Goal: Task Accomplishment & Management: Manage account settings

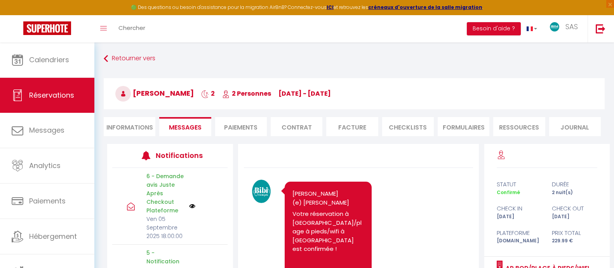
click at [56, 56] on span "Calendriers" at bounding box center [49, 60] width 40 height 10
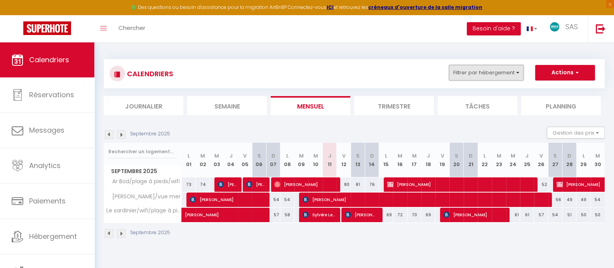
click at [480, 71] on button "Filtrer par hébergement" at bounding box center [486, 73] width 75 height 16
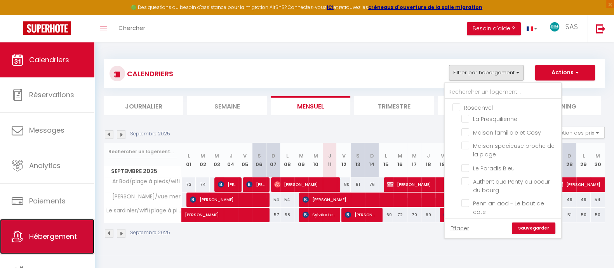
click at [43, 230] on link "Hébergement" at bounding box center [47, 236] width 94 height 35
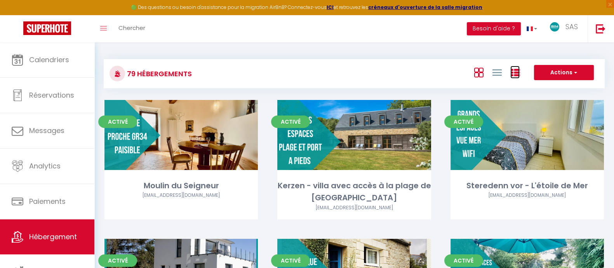
click at [519, 73] on icon at bounding box center [515, 72] width 9 height 9
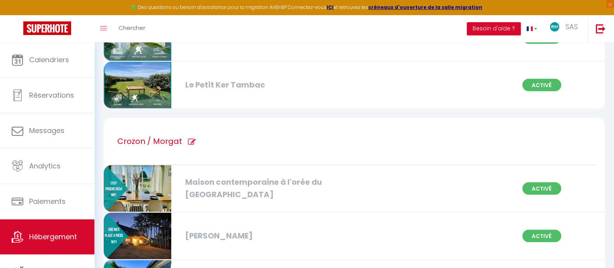
scroll to position [1781, 0]
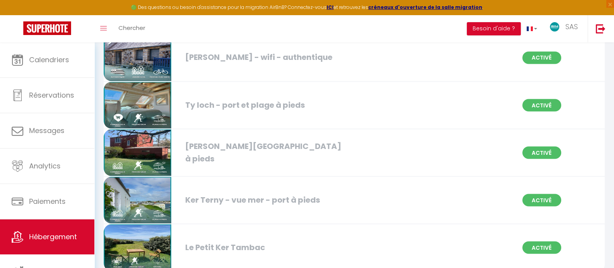
click at [124, 84] on img at bounding box center [138, 105] width 68 height 47
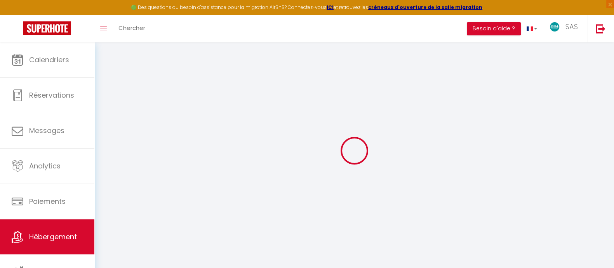
select select "16:00"
select select "23:00"
select select "10:00"
select select "30"
select select "120"
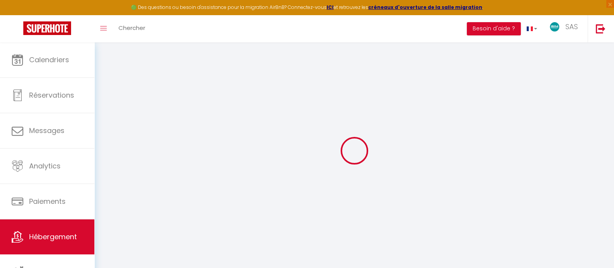
checkbox input "true"
checkbox input "false"
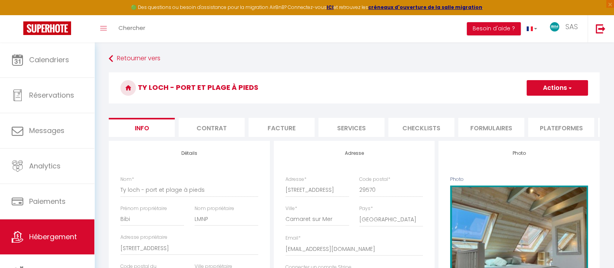
checkbox input "true"
checkbox input "false"
click at [558, 91] on button "Actions" at bounding box center [557, 88] width 61 height 16
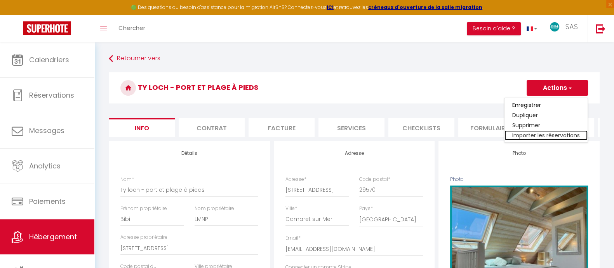
click at [542, 133] on link "Importer les réservations" at bounding box center [546, 135] width 83 height 10
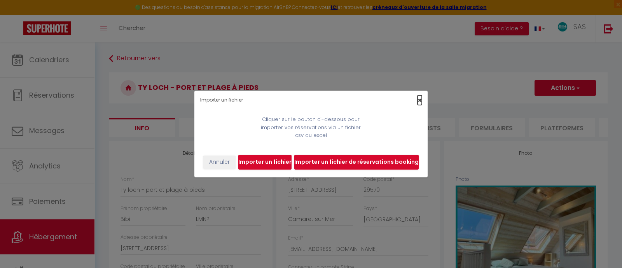
click at [418, 100] on span "×" at bounding box center [419, 100] width 4 height 10
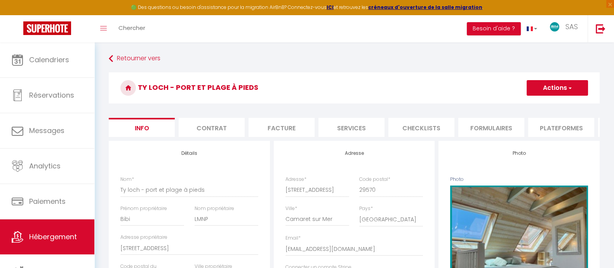
scroll to position [0, 208]
click at [361, 124] on li "Plateformes" at bounding box center [353, 127] width 66 height 19
select select
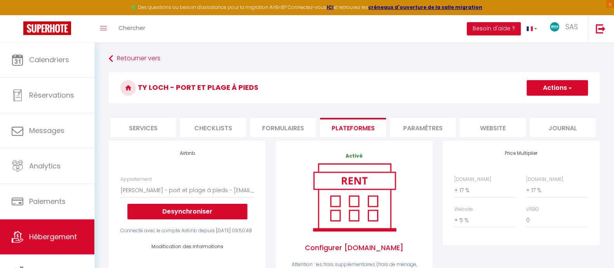
click at [536, 90] on button "Actions" at bounding box center [557, 88] width 61 height 16
click at [542, 105] on link "Enregistrer" at bounding box center [557, 105] width 61 height 10
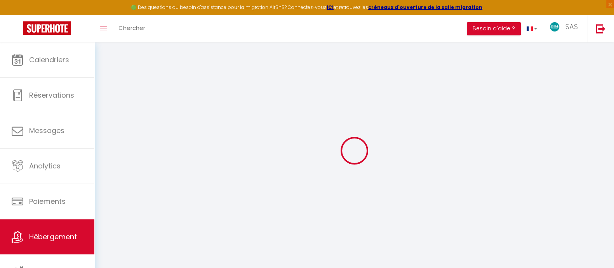
select select "365"
select select "EUR"
select select
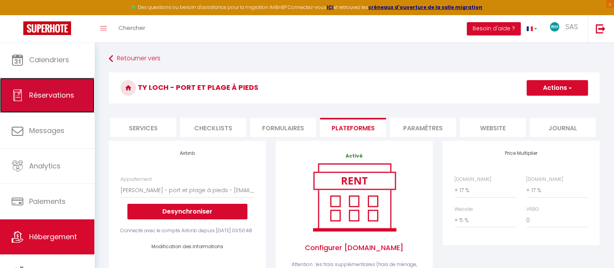
click at [52, 98] on span "Réservations" at bounding box center [51, 95] width 45 height 10
select select "not_cancelled"
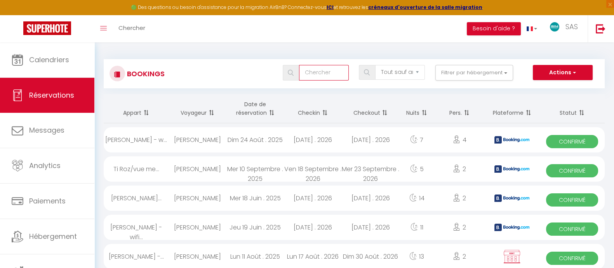
click at [312, 75] on input "text" at bounding box center [324, 73] width 50 height 16
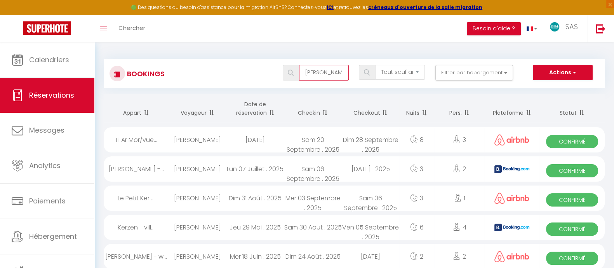
click at [320, 71] on input "[PERSON_NAME]" at bounding box center [324, 73] width 50 height 16
type input "tom"
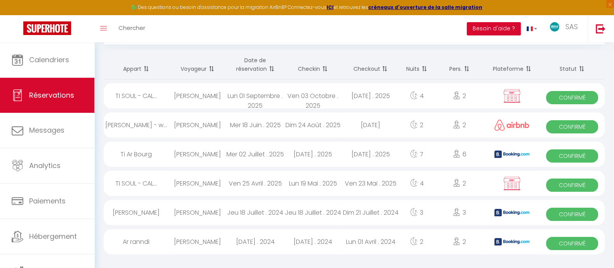
scroll to position [45, 0]
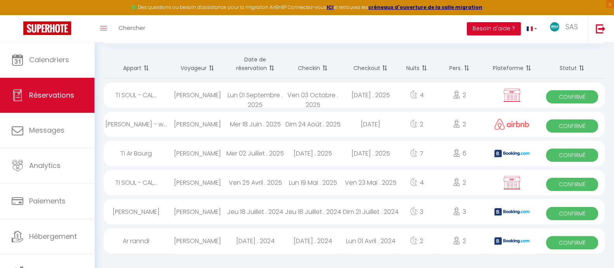
click at [284, 122] on div "Dim 24 Août . 2025" at bounding box center [313, 124] width 58 height 25
select select "OK"
select select "KO"
select select "0"
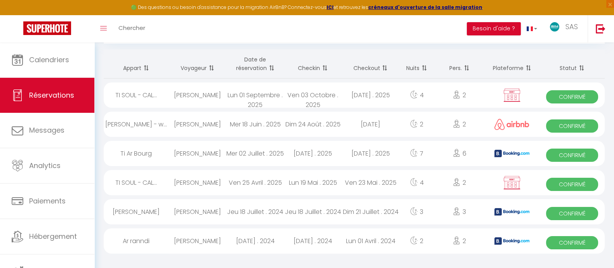
select select "1"
select select
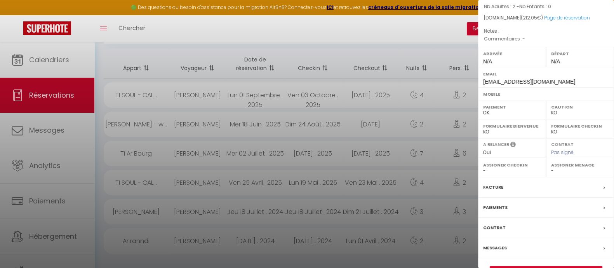
scroll to position [93, 0]
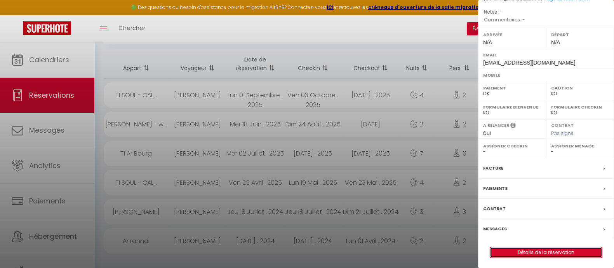
click at [542, 247] on link "Détails de la réservation" at bounding box center [546, 252] width 112 height 10
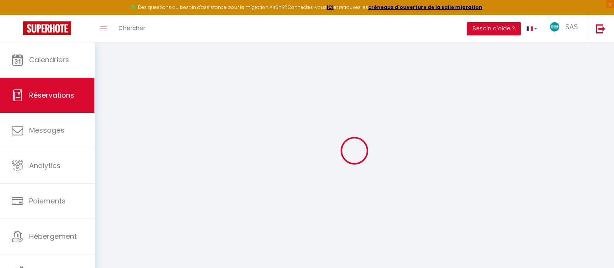
type input "[PERSON_NAME]"
type input "[EMAIL_ADDRESS][DOMAIN_NAME]"
select select
type input "36.18"
select select "68928"
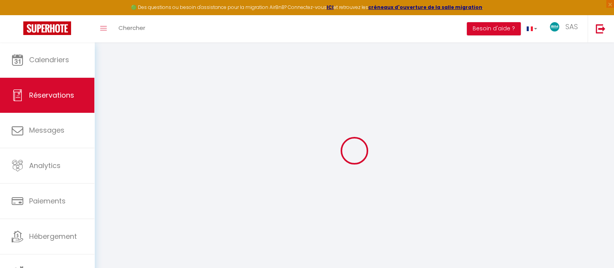
select select "1"
select select
type input "2"
select select "12"
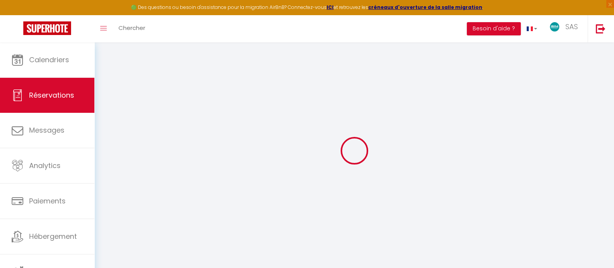
select select "14"
type input "201"
checkbox input "false"
type input "0"
select select "1"
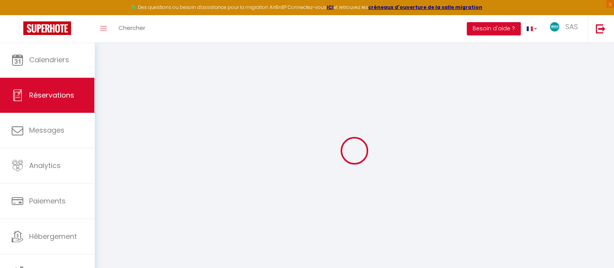
type input "0"
select select
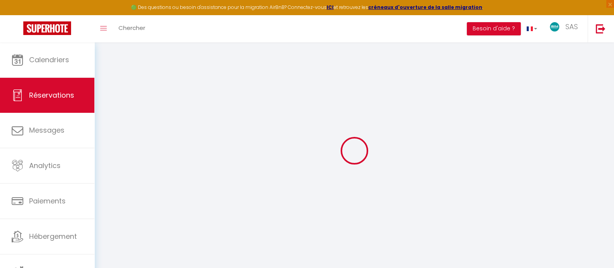
select select
checkbox input "false"
select select
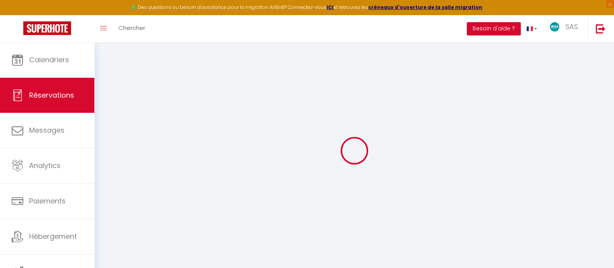
checkbox input "false"
select select
checkbox input "false"
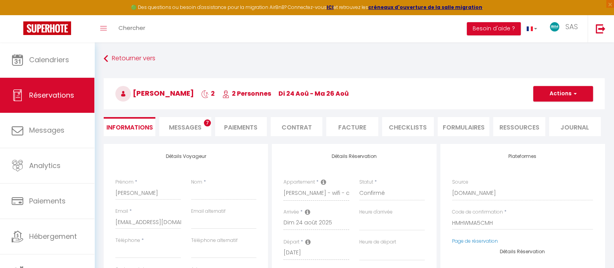
select select
type input "11.05"
select select
checkbox input "false"
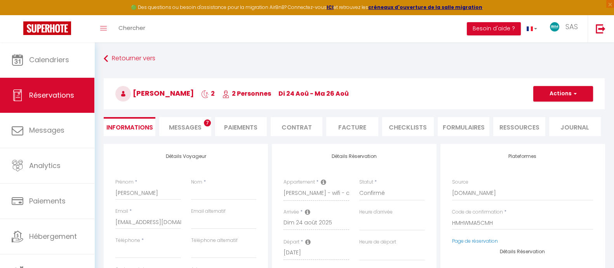
select select
checkbox input "false"
select select
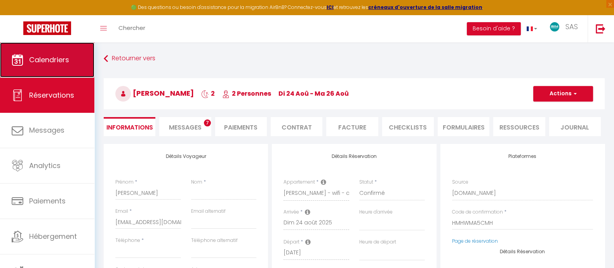
click at [58, 55] on span "Calendriers" at bounding box center [49, 60] width 40 height 10
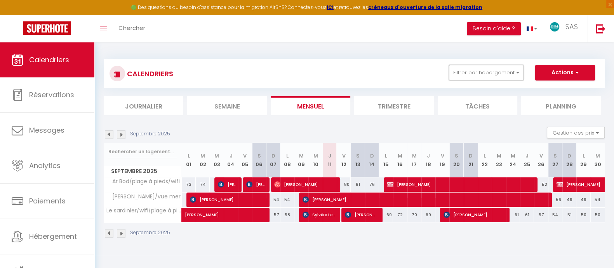
click at [485, 69] on button "Filtrer par hébergement" at bounding box center [486, 73] width 75 height 16
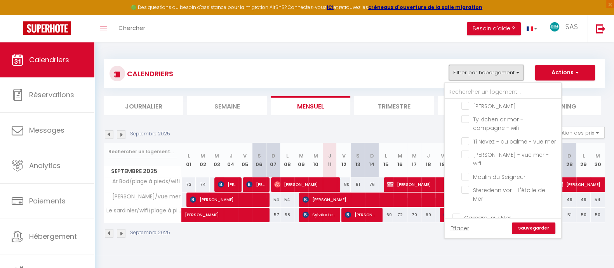
scroll to position [216, 0]
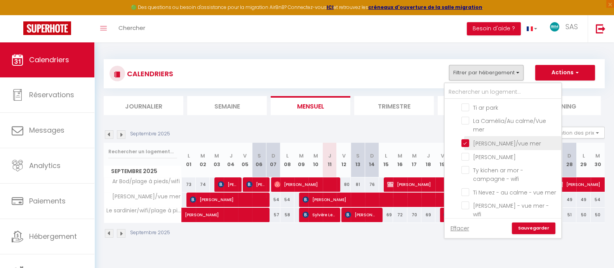
click at [517, 139] on input "[PERSON_NAME]/vue mer" at bounding box center [510, 142] width 97 height 8
checkbox input "false"
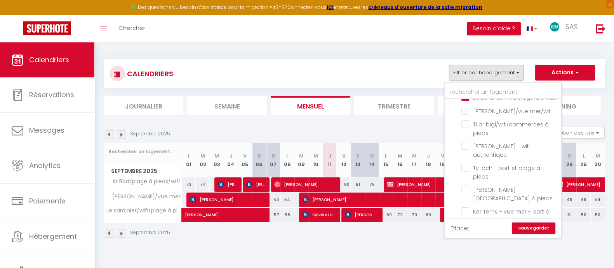
scroll to position [522, 0]
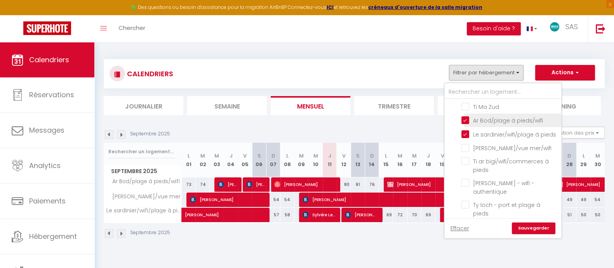
click at [525, 124] on input "Ar Bod/plage à pieds/wifi" at bounding box center [510, 120] width 97 height 8
checkbox input "false"
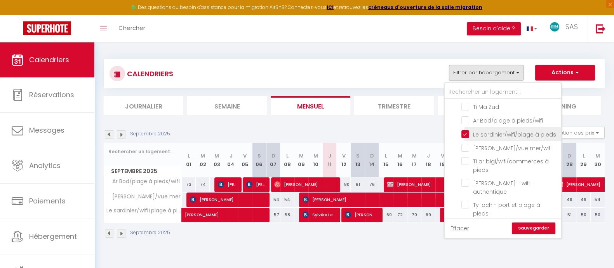
click at [524, 137] on input "Le sardinier/wifi/plage à pieds" at bounding box center [510, 133] width 97 height 8
checkbox input "false"
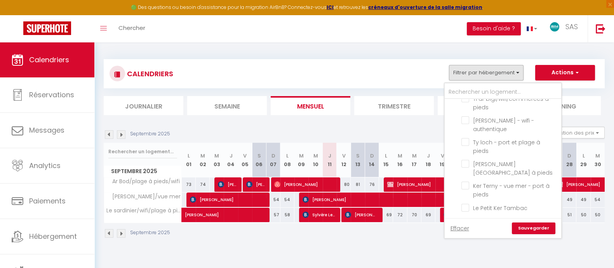
scroll to position [590, 0]
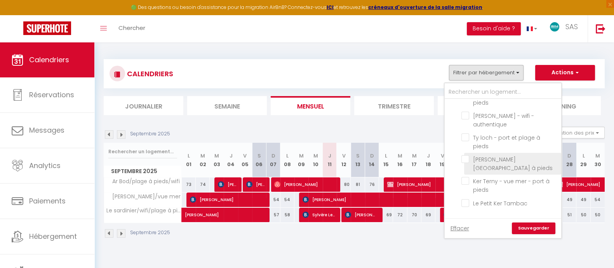
click at [512, 170] on label "[PERSON_NAME][GEOGRAPHIC_DATA] à pieds" at bounding box center [512, 163] width 87 height 17
click at [512, 163] on input "[PERSON_NAME][GEOGRAPHIC_DATA] à pieds" at bounding box center [510, 159] width 97 height 8
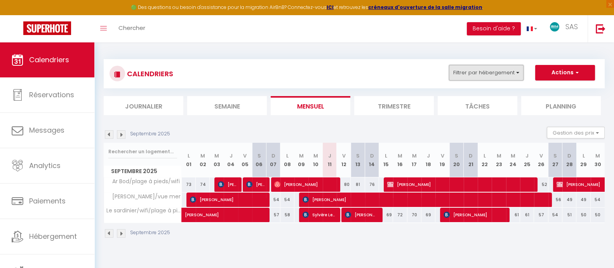
click at [494, 72] on button "Filtrer par hébergement" at bounding box center [486, 73] width 75 height 16
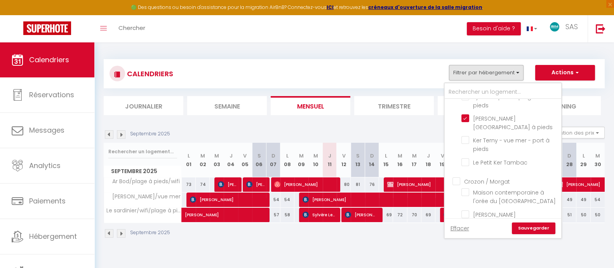
click at [542, 226] on link "Sauvegarder" at bounding box center [534, 228] width 44 height 12
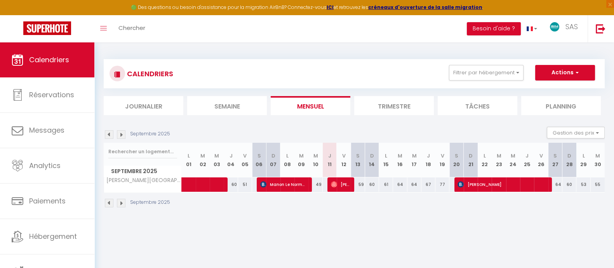
click at [107, 201] on img at bounding box center [109, 203] width 9 height 9
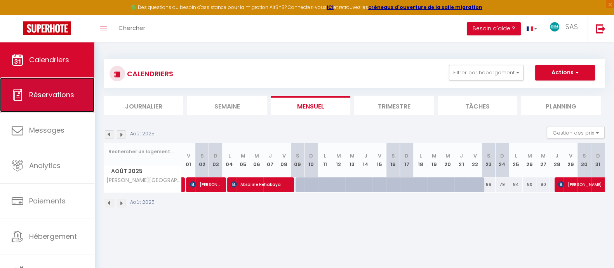
click at [48, 85] on link "Réservations" at bounding box center [47, 94] width 94 height 35
select select "not_cancelled"
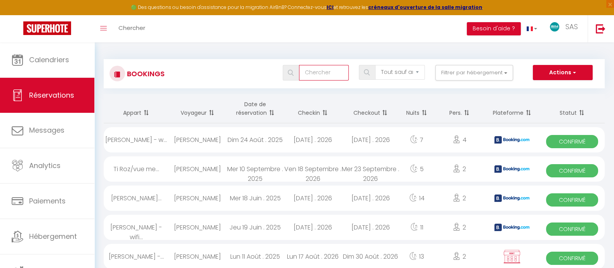
click at [326, 76] on input "text" at bounding box center [324, 73] width 50 height 16
type input "monfort"
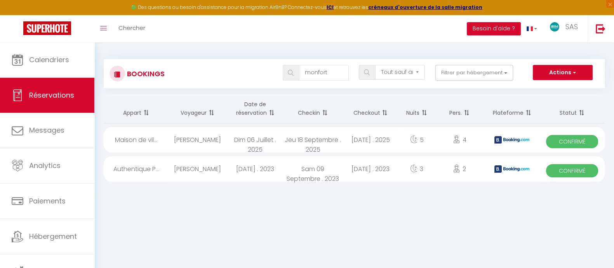
click at [204, 139] on div "[PERSON_NAME]" at bounding box center [198, 139] width 58 height 25
select select "OK"
select select "0"
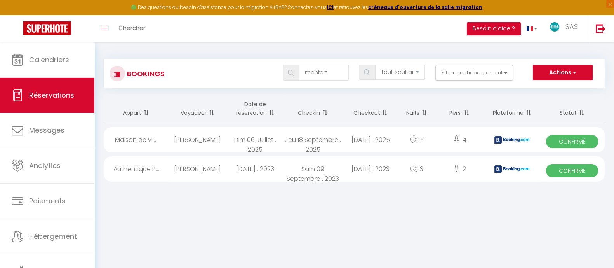
select select "1"
select select
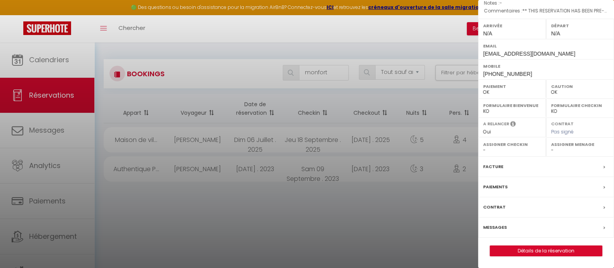
scroll to position [117, 0]
click at [543, 252] on link "Détails de la réservation" at bounding box center [546, 251] width 112 height 10
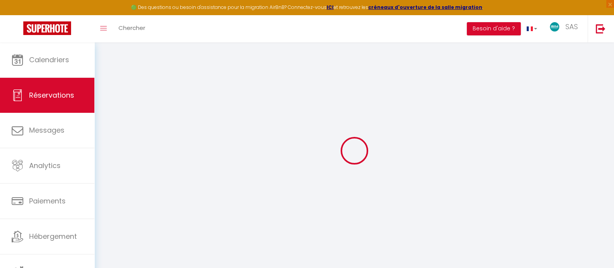
type input "[PERSON_NAME]"
type input "MONFORT"
type input "[EMAIL_ADDRESS][DOMAIN_NAME]"
type input "[PHONE_NUMBER]"
type input "44420"
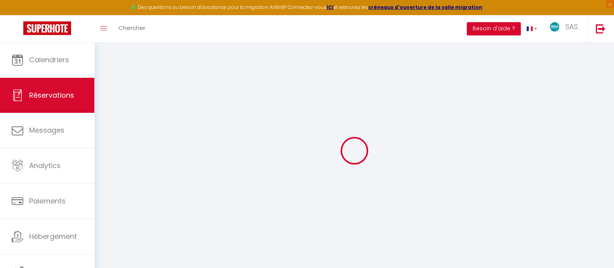
type input "[STREET_ADDRESS]"
type input "Piriac Sur Mer"
select select "FR"
type input "76.41"
type input "7.49"
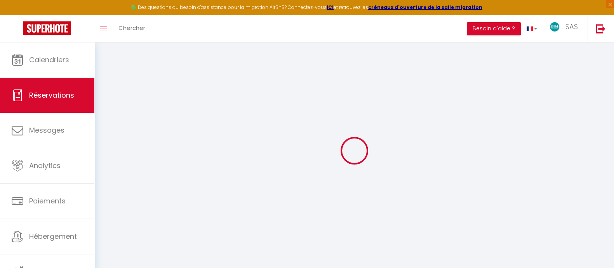
select select "14565"
select select "1"
select select
type input "4"
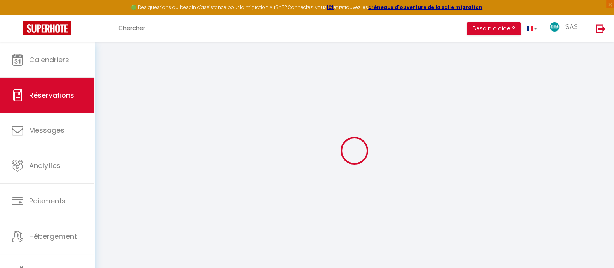
select select "12"
select select "15"
type input "509.4"
checkbox input "false"
type input "0"
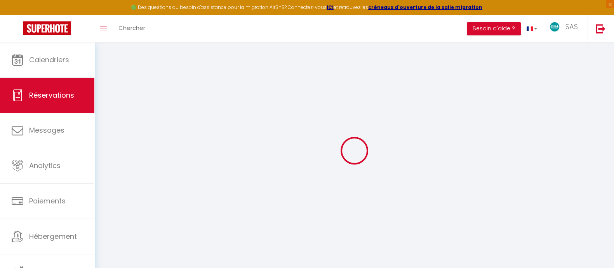
select select "2"
type input "0"
select select
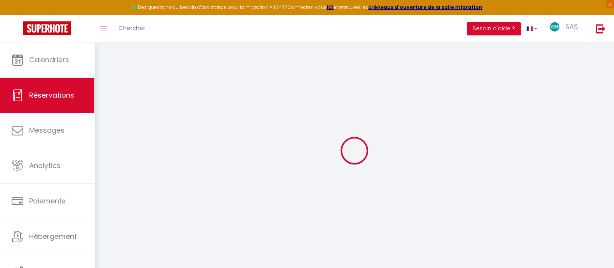
select select
checkbox input "false"
select select
checkbox input "false"
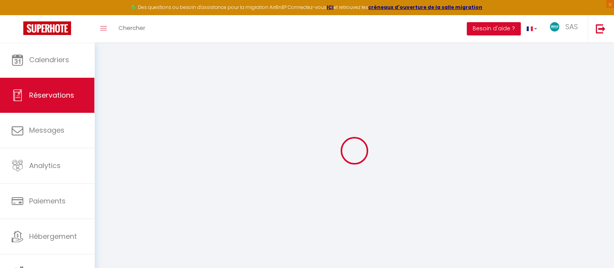
select select
checkbox input "false"
type textarea "** THIS RESERVATION HAS BEEN PRE-PAID ** BOOKING NOTE : Payment charge is EUR 7…"
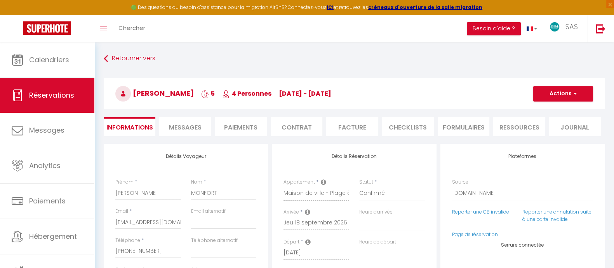
type input "25.47"
select select
checkbox input "false"
select select
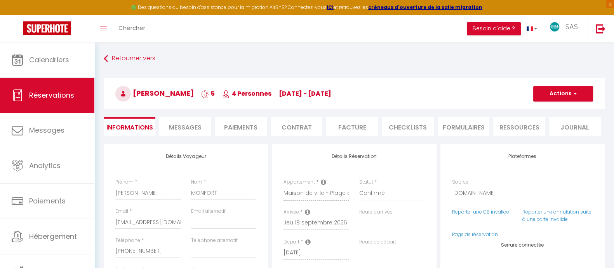
select select
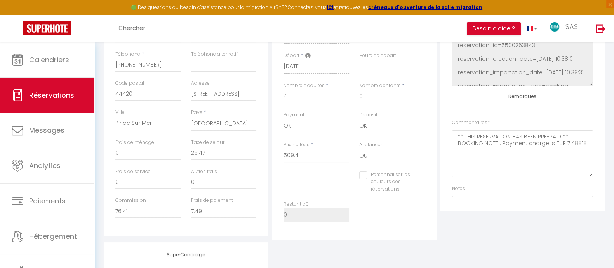
scroll to position [114, 0]
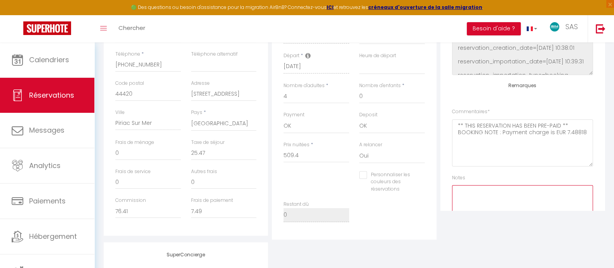
click at [534, 197] on textarea at bounding box center [522, 208] width 141 height 47
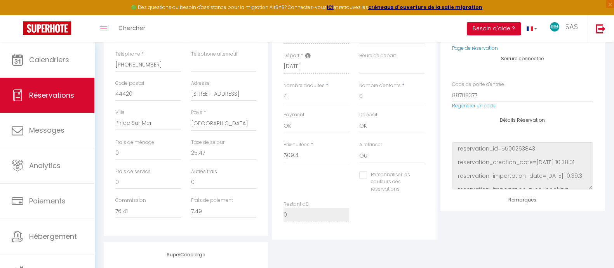
scroll to position [0, 0]
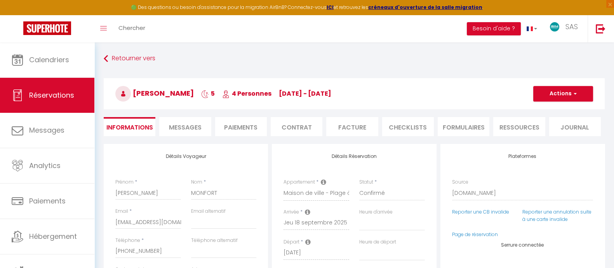
type textarea "2 LD départ tardif (payé)"
click at [564, 95] on button "Actions" at bounding box center [564, 94] width 60 height 16
click at [556, 109] on link "Enregistrer" at bounding box center [555, 111] width 61 height 10
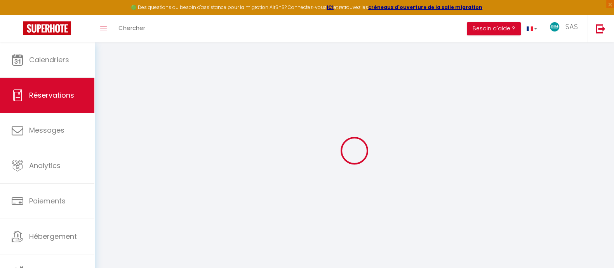
select select "not_cancelled"
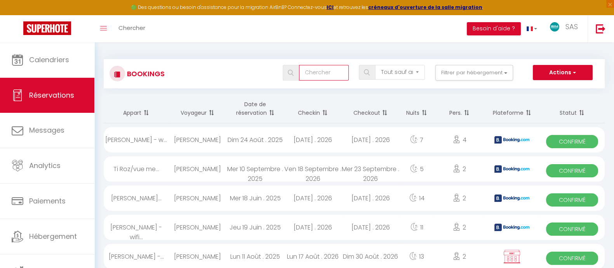
click at [322, 78] on input "text" at bounding box center [324, 73] width 50 height 16
type input "callag"
select select
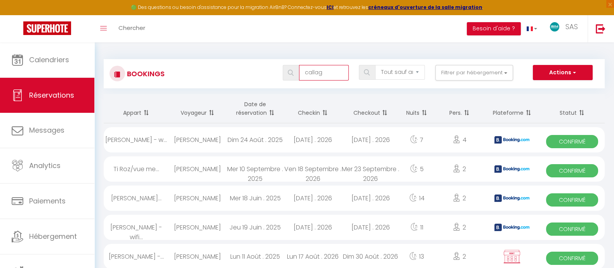
select select
type input "callagh"
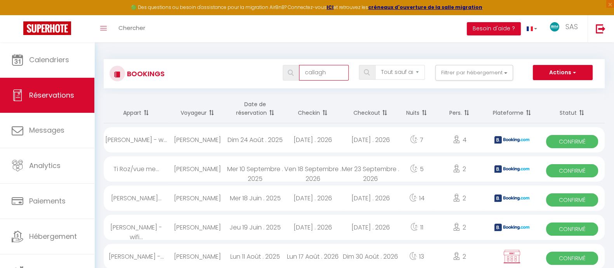
select select
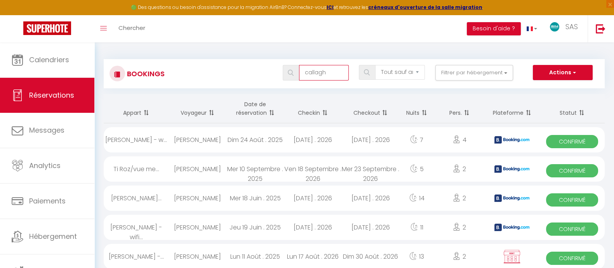
select select
type input "callagha"
select select
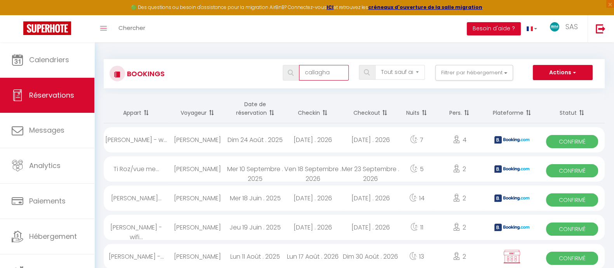
select select
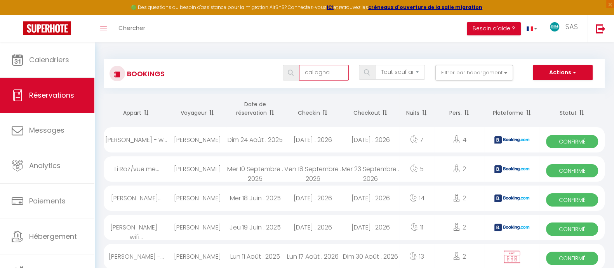
type input "[PERSON_NAME]"
select select
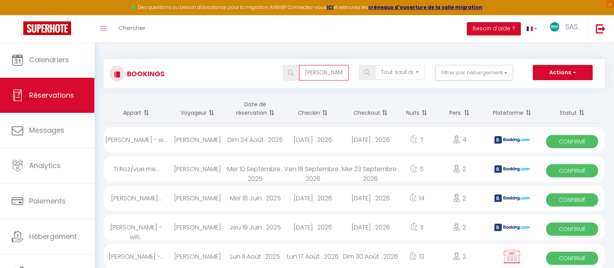
select select
type input "[PERSON_NAME]"
select select
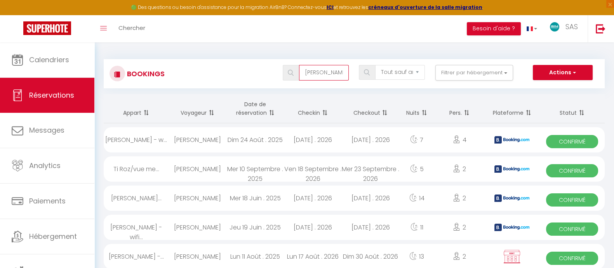
select select
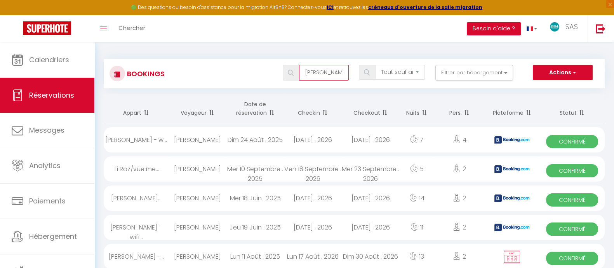
select select
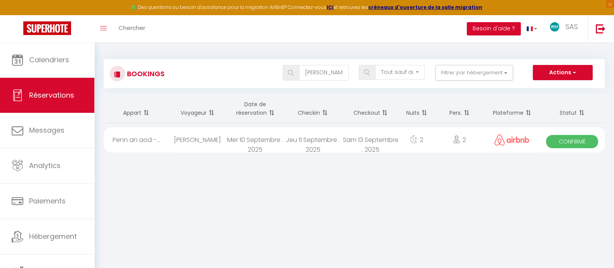
click at [227, 136] on div "Mer 10 Septembre . 2025" at bounding box center [256, 139] width 58 height 25
select select "OK"
select select "0"
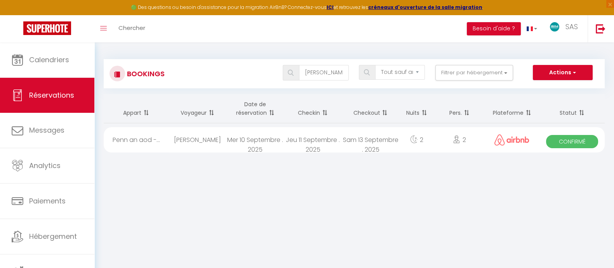
select select "1"
select select
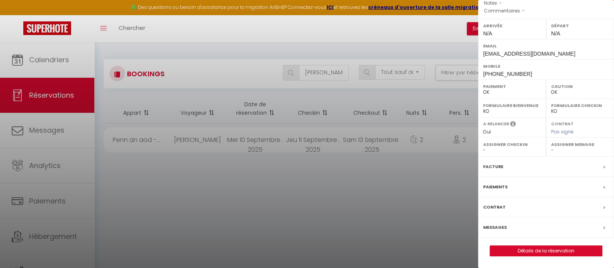
scroll to position [105, 0]
click at [552, 250] on link "Détails de la réservation" at bounding box center [546, 251] width 112 height 10
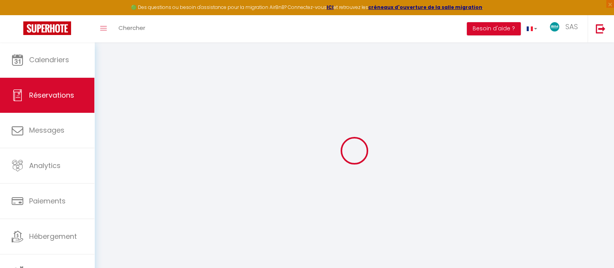
select select
checkbox input "false"
select select
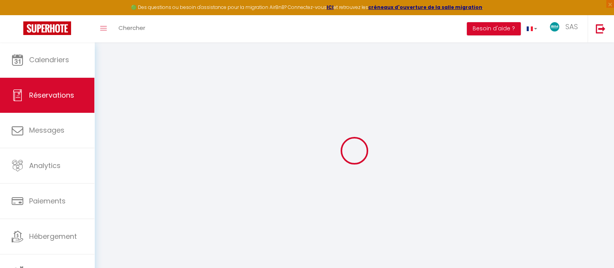
select select
checkbox input "false"
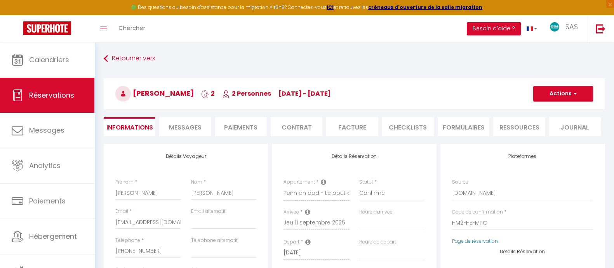
select select
type input "6.27"
select select
checkbox input "false"
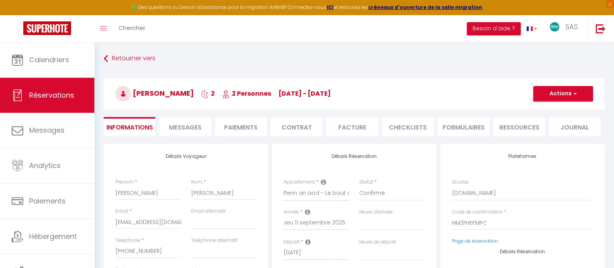
select select
checkbox input "false"
select select
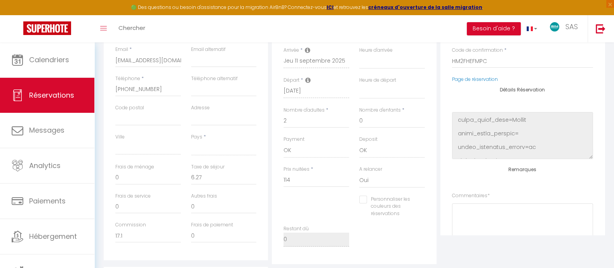
scroll to position [98, 0]
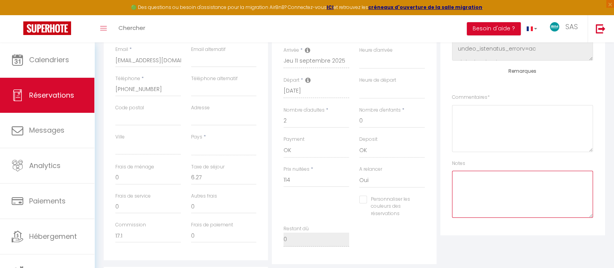
click at [473, 183] on textarea at bounding box center [522, 194] width 141 height 47
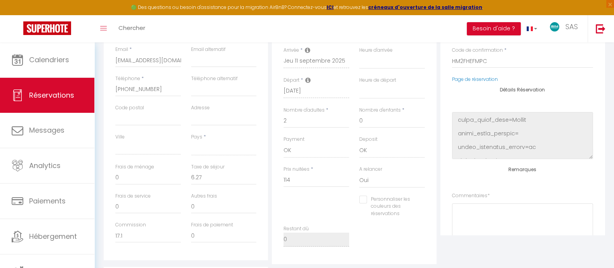
scroll to position [0, 0]
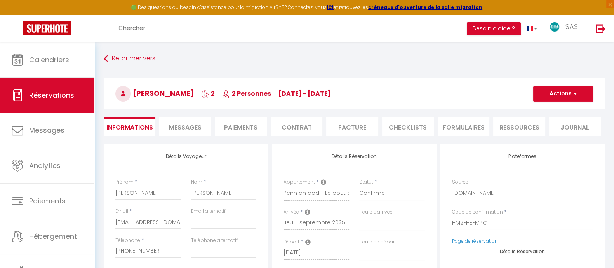
type textarea "1 LD 1 LS 1 KS (payé)"
click at [579, 94] on button "Actions" at bounding box center [564, 94] width 60 height 16
click at [560, 108] on link "Enregistrer" at bounding box center [555, 111] width 61 height 10
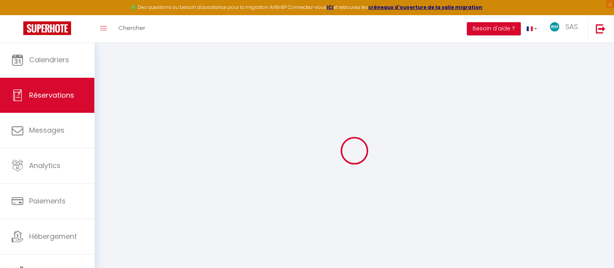
select select "not_cancelled"
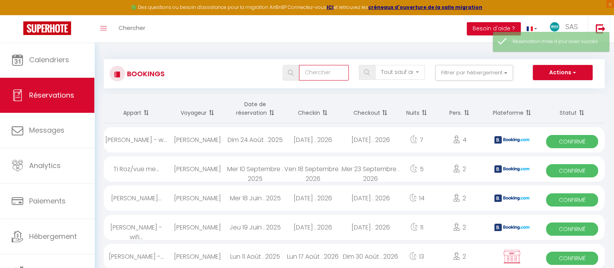
click at [335, 72] on input "text" at bounding box center [324, 73] width 50 height 16
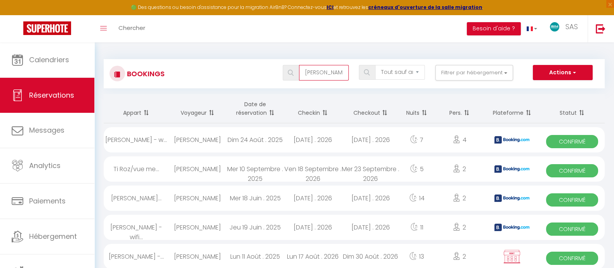
type input "[PERSON_NAME]"
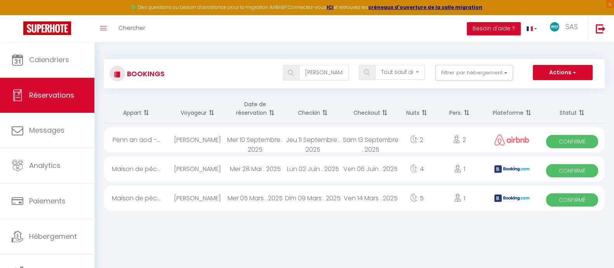
click at [213, 136] on div "[PERSON_NAME]" at bounding box center [198, 139] width 58 height 25
select select "OK"
select select "0"
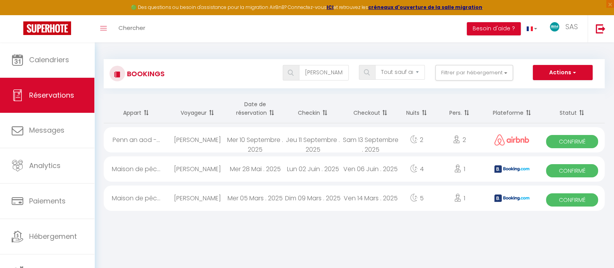
select select "1"
select select
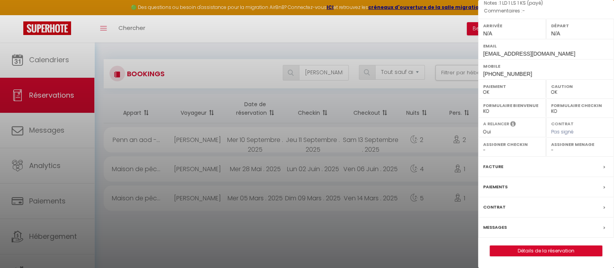
scroll to position [105, 0]
click at [537, 253] on link "Détails de la réservation" at bounding box center [546, 251] width 112 height 10
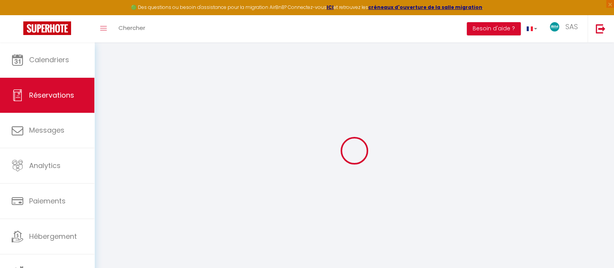
select select
checkbox input "false"
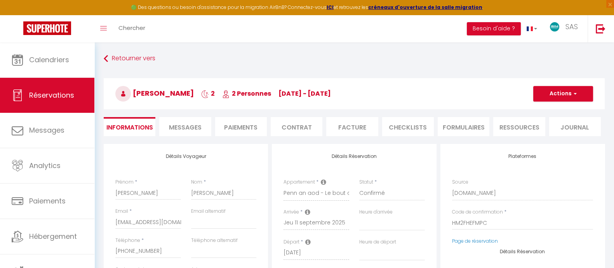
select select
click at [180, 123] on span "Messages" at bounding box center [185, 127] width 33 height 9
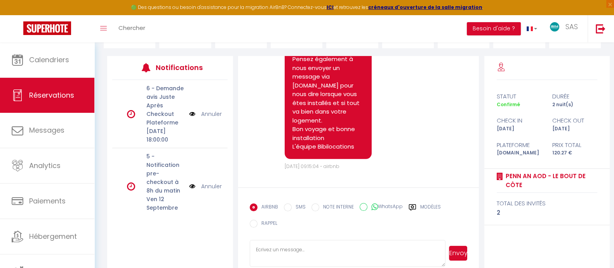
scroll to position [101, 0]
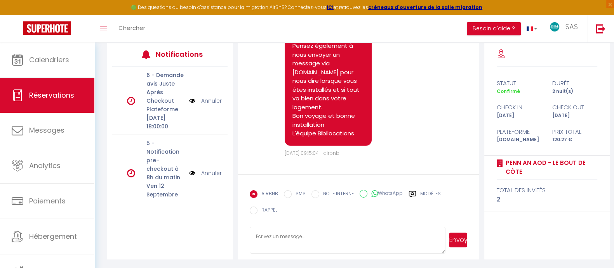
click at [293, 238] on textarea at bounding box center [348, 240] width 196 height 27
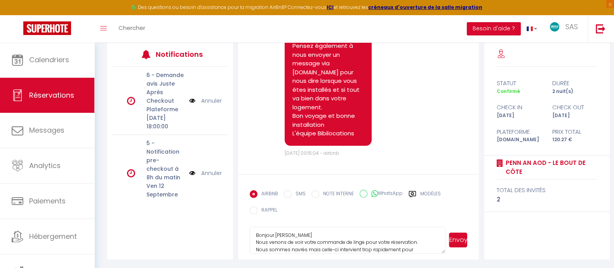
click at [384, 248] on textarea "Bonjour [PERSON_NAME] Nous venons de voir votre commande de linge pour votre ré…" at bounding box center [348, 240] width 196 height 27
click at [418, 248] on textarea "Bonjour [PERSON_NAME] Nous venons de voir votre commande de linge pour votre ré…" at bounding box center [348, 240] width 196 height 27
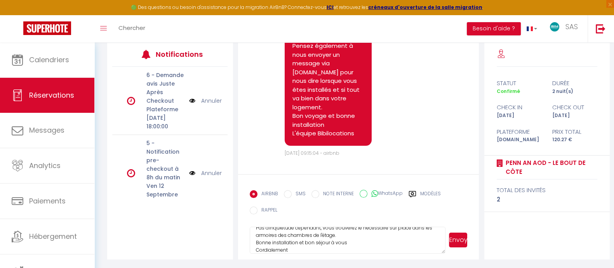
scroll to position [35, 0]
click at [465, 241] on button "Envoyer" at bounding box center [458, 239] width 19 height 15
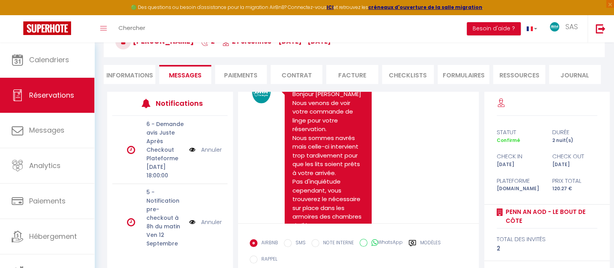
scroll to position [0, 0]
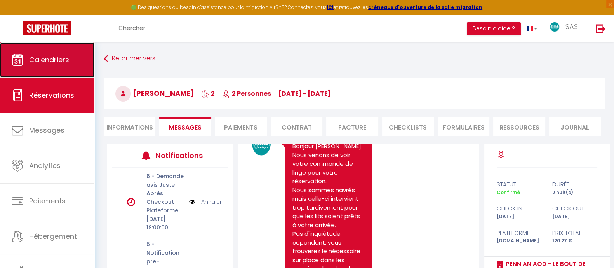
click at [60, 60] on span "Calendriers" at bounding box center [49, 60] width 40 height 10
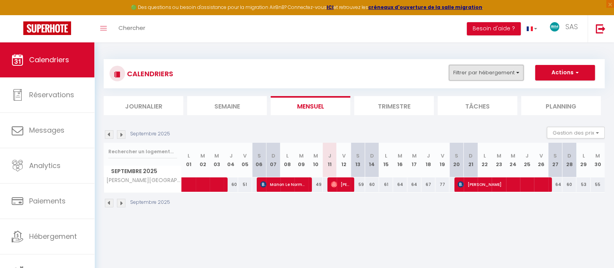
click at [461, 74] on button "Filtrer par hébergement" at bounding box center [486, 73] width 75 height 16
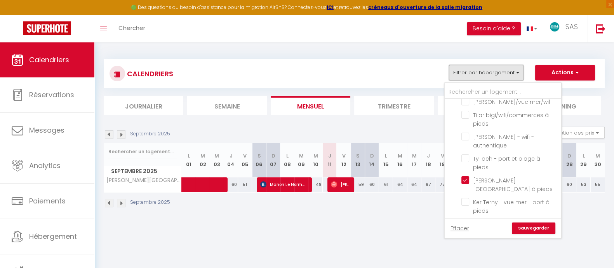
scroll to position [587, 0]
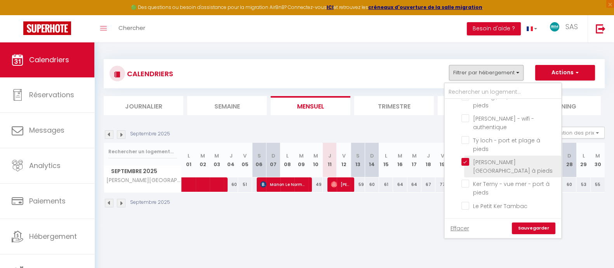
click at [469, 166] on input "[PERSON_NAME][GEOGRAPHIC_DATA] à pieds" at bounding box center [510, 162] width 97 height 8
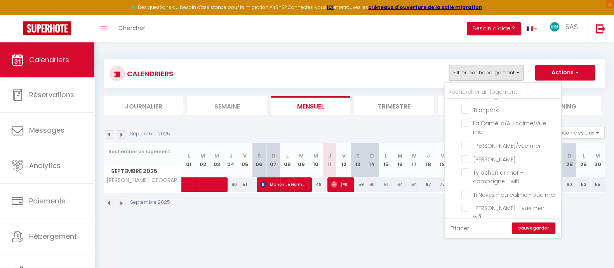
scroll to position [218, 0]
click at [466, 193] on input "Ti Nevez - au calme - vue mer" at bounding box center [510, 189] width 97 height 8
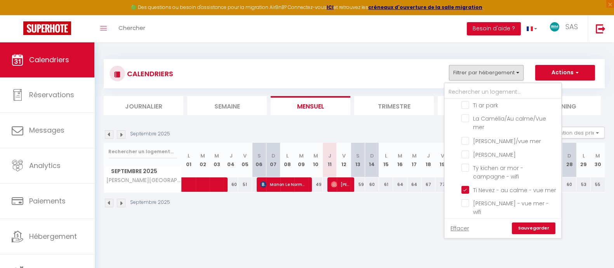
click at [546, 228] on link "Sauvegarder" at bounding box center [534, 228] width 44 height 12
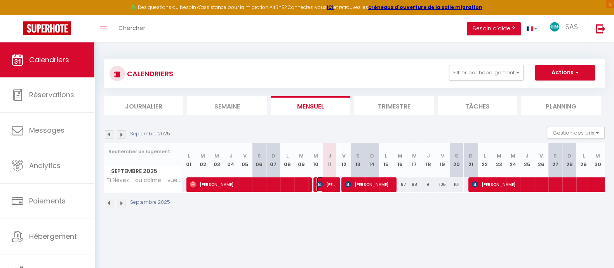
drag, startPoint x: 327, startPoint y: 183, endPoint x: 340, endPoint y: 186, distance: 13.2
click at [327, 183] on span "[PERSON_NAME]" at bounding box center [326, 184] width 19 height 15
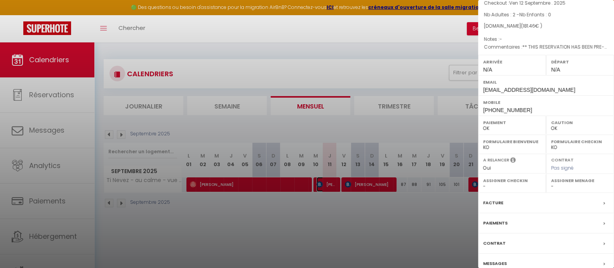
scroll to position [93, 0]
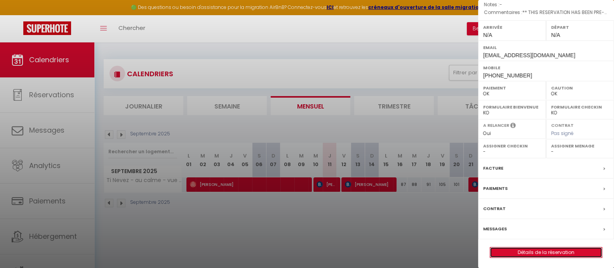
click at [548, 251] on link "Détails de la réservation" at bounding box center [546, 252] width 112 height 10
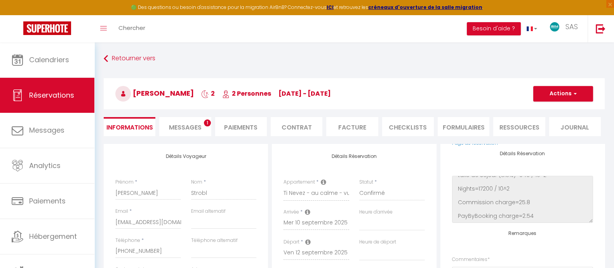
scroll to position [162, 0]
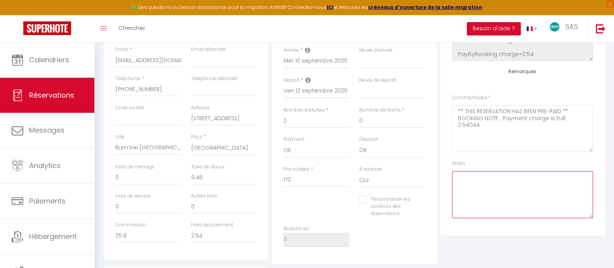
click at [491, 187] on textarea at bounding box center [522, 194] width 141 height 47
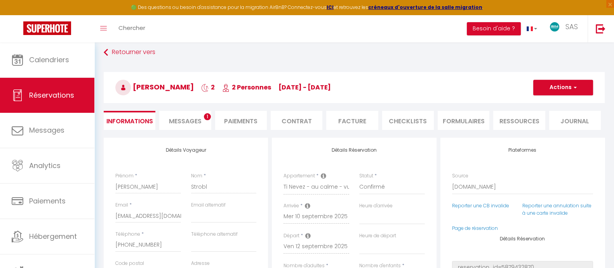
scroll to position [0, 0]
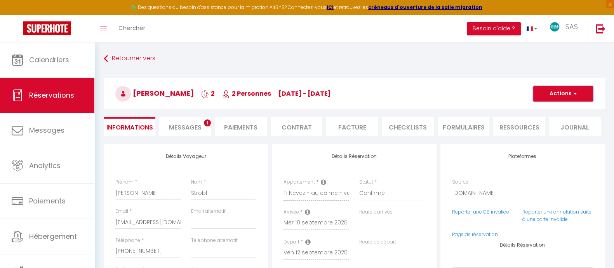
click at [580, 94] on button "Actions" at bounding box center [564, 94] width 60 height 16
click at [558, 108] on link "Enregistrer" at bounding box center [555, 111] width 61 height 10
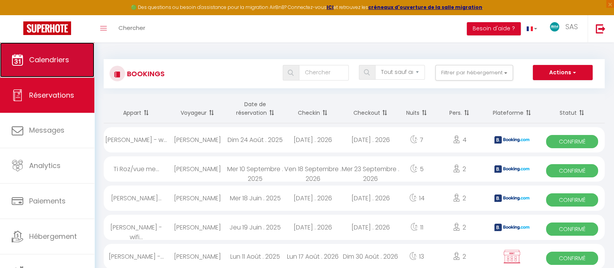
click at [44, 55] on span "Calendriers" at bounding box center [49, 60] width 40 height 10
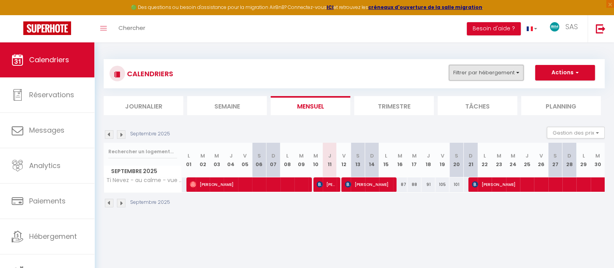
click at [476, 74] on button "Filtrer par hébergement" at bounding box center [486, 73] width 75 height 16
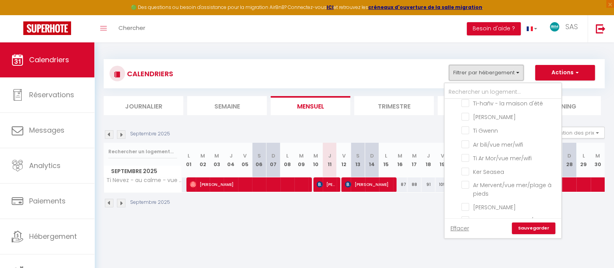
scroll to position [846, 0]
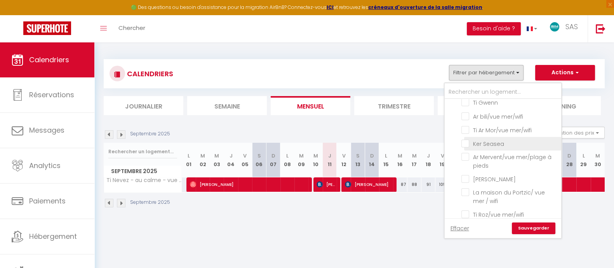
click at [492, 145] on input "Ker Seasea" at bounding box center [510, 143] width 97 height 8
click at [556, 225] on link "Sauvegarder" at bounding box center [534, 228] width 44 height 12
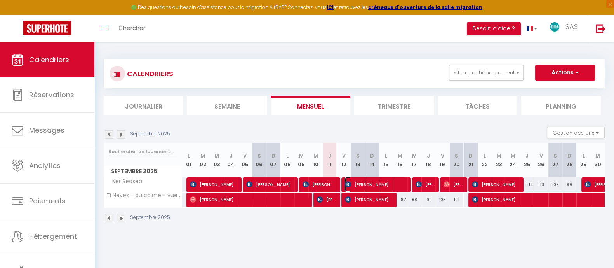
click at [365, 183] on span "[PERSON_NAME]" at bounding box center [375, 184] width 61 height 15
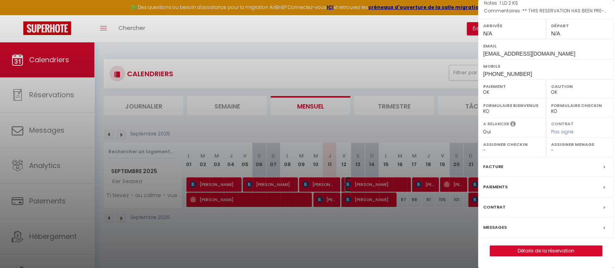
scroll to position [105, 0]
drag, startPoint x: 560, startPoint y: 252, endPoint x: 555, endPoint y: 239, distance: 14.3
click at [560, 251] on link "Détails de la réservation" at bounding box center [546, 251] width 112 height 10
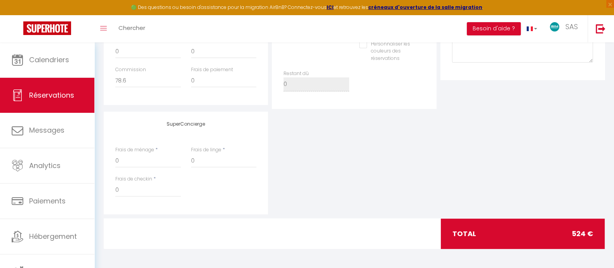
scroll to position [155, 0]
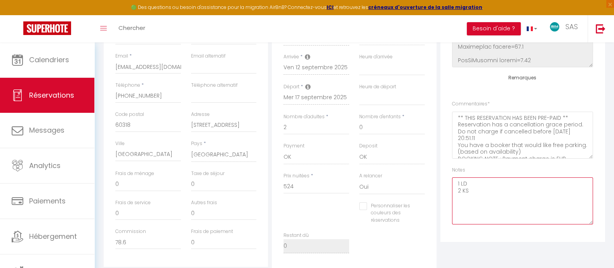
click at [484, 188] on textarea "1 LD 2 KS" at bounding box center [522, 200] width 141 height 47
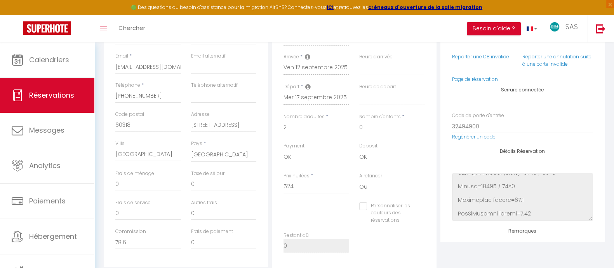
scroll to position [0, 0]
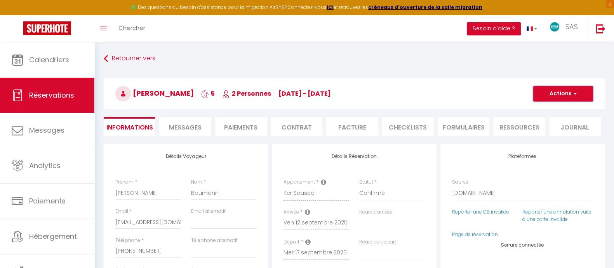
click at [560, 92] on button "Actions" at bounding box center [564, 94] width 60 height 16
click at [550, 109] on link "Enregistrer" at bounding box center [555, 111] width 61 height 10
